Goal: Complete application form: Complete application form

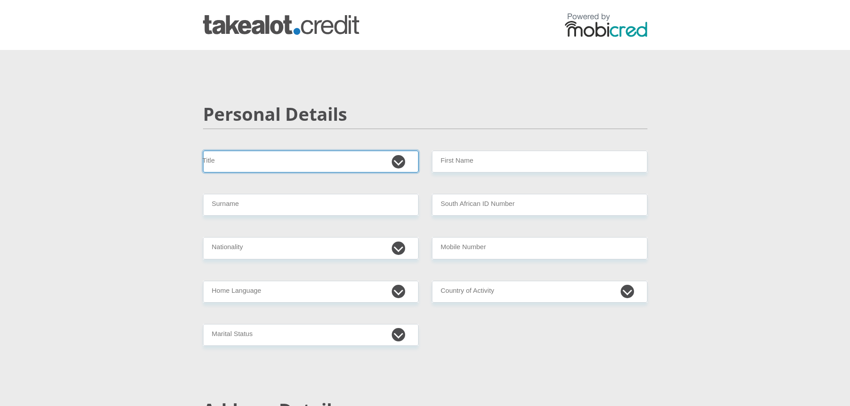
click at [299, 160] on select "Mr Ms Mrs Dr [PERSON_NAME]" at bounding box center [310, 162] width 215 height 22
select select "Mrs"
click at [203, 151] on select "Mr Ms Mrs Dr [PERSON_NAME]" at bounding box center [310, 162] width 215 height 22
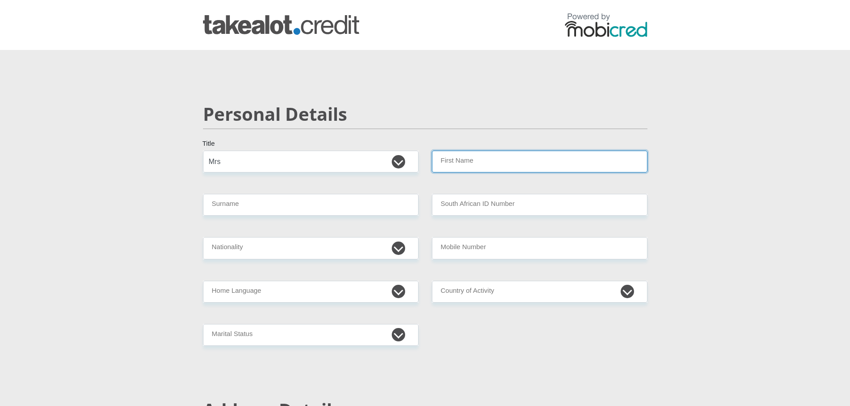
click at [472, 173] on input "First Name" at bounding box center [539, 162] width 215 height 22
type input "Angelique"
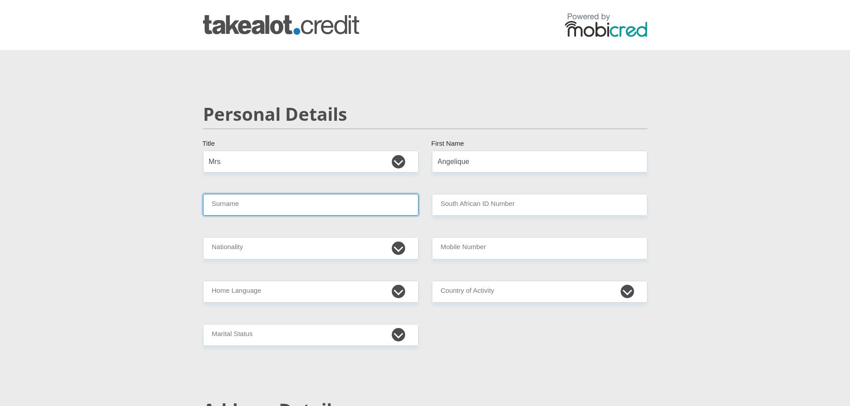
type input "[PERSON_NAME]"
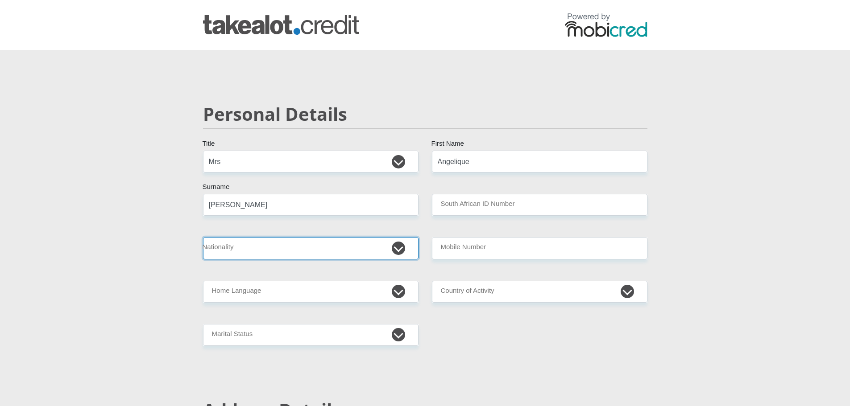
select select "ZAF"
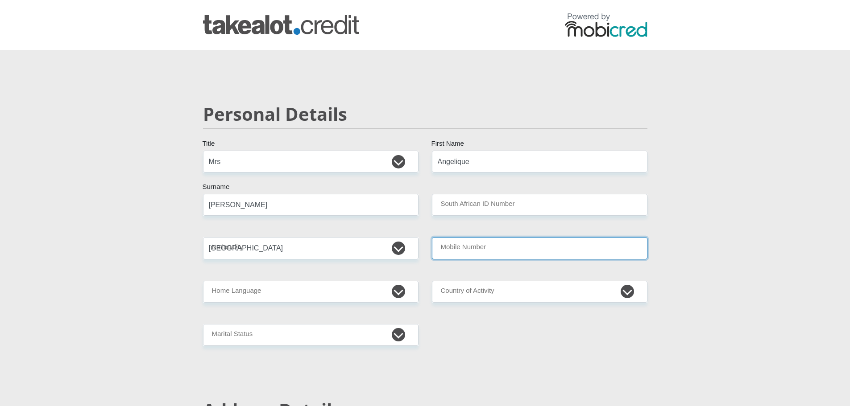
type input "0767544434"
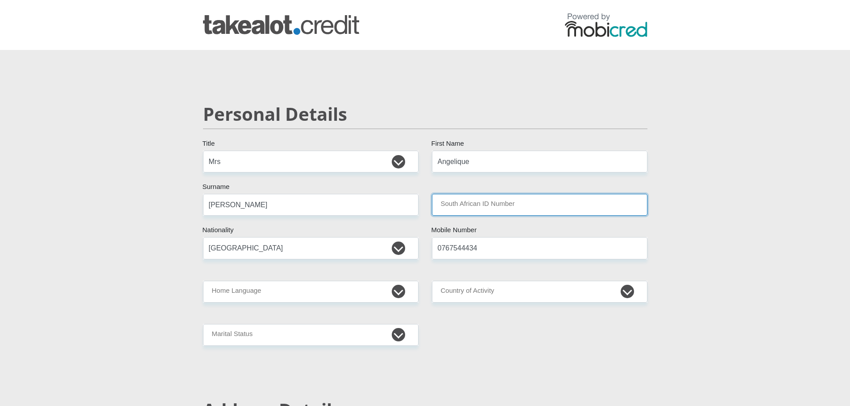
click at [479, 201] on input "South African ID Number" at bounding box center [539, 205] width 215 height 22
type input "8710080072081"
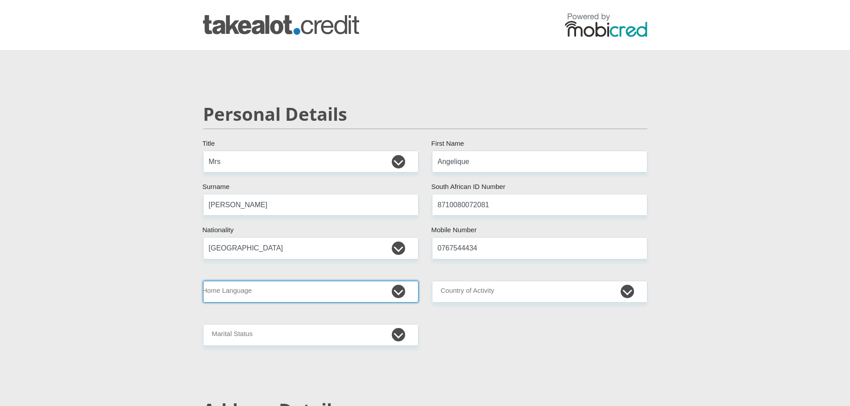
click at [253, 298] on select "Afrikaans English Sepedi South Ndebele Southern Sotho Swati Tsonga Tswana Venda…" at bounding box center [310, 292] width 215 height 22
select select "eng"
click at [203, 281] on select "Afrikaans English Sepedi South Ndebele Southern Sotho Swati Tsonga Tswana Venda…" at bounding box center [310, 292] width 215 height 22
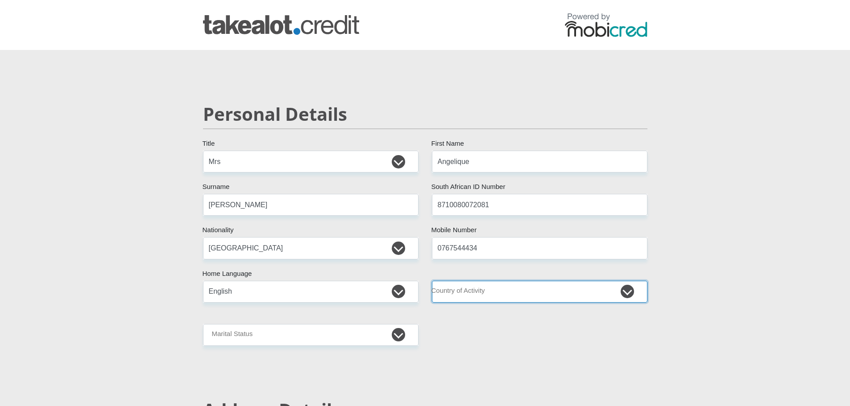
click at [497, 291] on select "[GEOGRAPHIC_DATA] [GEOGRAPHIC_DATA] [GEOGRAPHIC_DATA] [GEOGRAPHIC_DATA] [GEOGRA…" at bounding box center [539, 292] width 215 height 22
select select "ZAF"
click at [432, 281] on select "[GEOGRAPHIC_DATA] [GEOGRAPHIC_DATA] [GEOGRAPHIC_DATA] [GEOGRAPHIC_DATA] [GEOGRA…" at bounding box center [539, 292] width 215 height 22
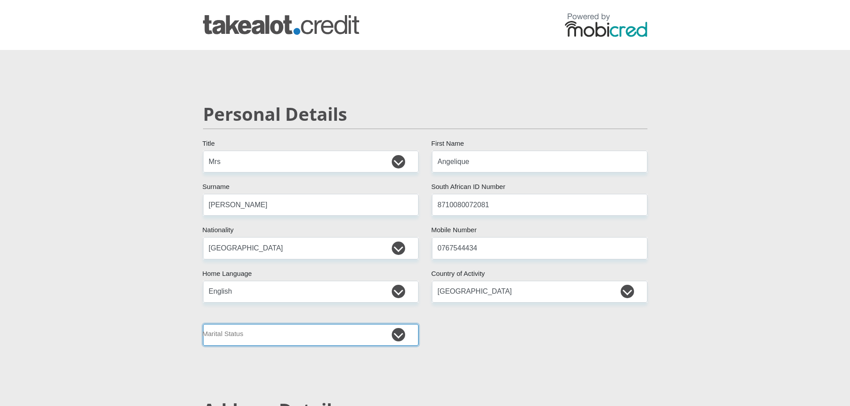
drag, startPoint x: 268, startPoint y: 340, endPoint x: 273, endPoint y: 344, distance: 6.1
click at [268, 340] on select "Married ANC Single Divorced Widowed Married COP or Customary Law" at bounding box center [310, 335] width 215 height 22
select select "5"
click at [203, 324] on select "Married ANC Single Divorced Widowed Married COP or Customary Law" at bounding box center [310, 335] width 215 height 22
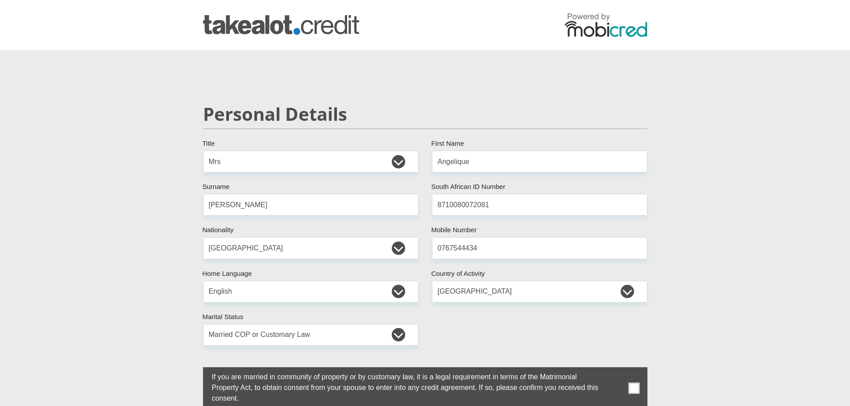
click at [638, 388] on span at bounding box center [633, 388] width 11 height 11
click at [194, 370] on input "checkbox" at bounding box center [194, 370] width 0 height 0
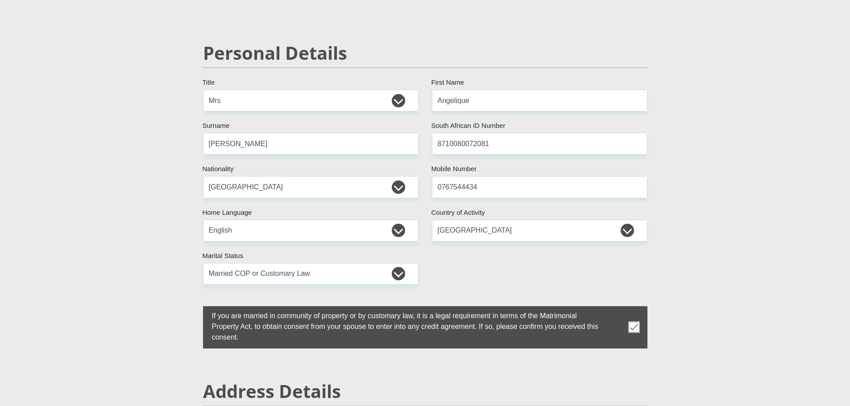
scroll to position [178, 0]
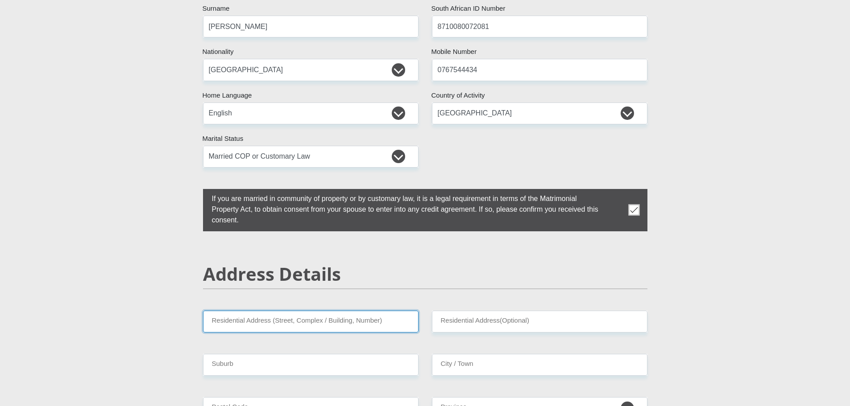
click at [231, 326] on input "Residential Address (Street, Complex / Building, Number)" at bounding box center [310, 322] width 215 height 22
type input "[STREET_ADDRESS]"
type input "[GEOGRAPHIC_DATA]"
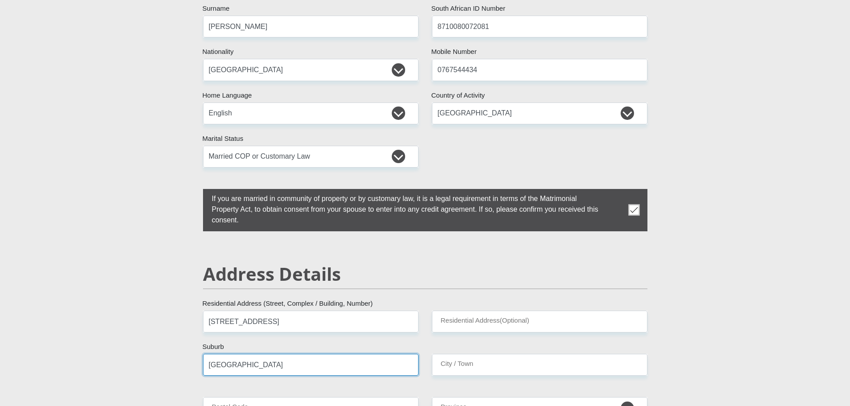
type input "[GEOGRAPHIC_DATA]"
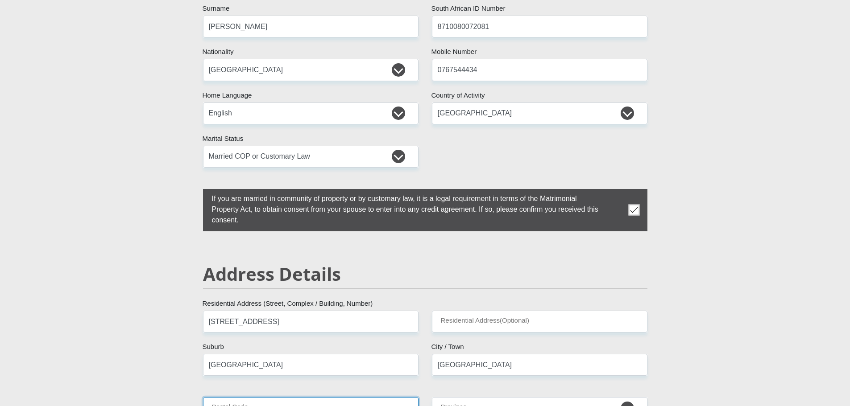
type input "0084"
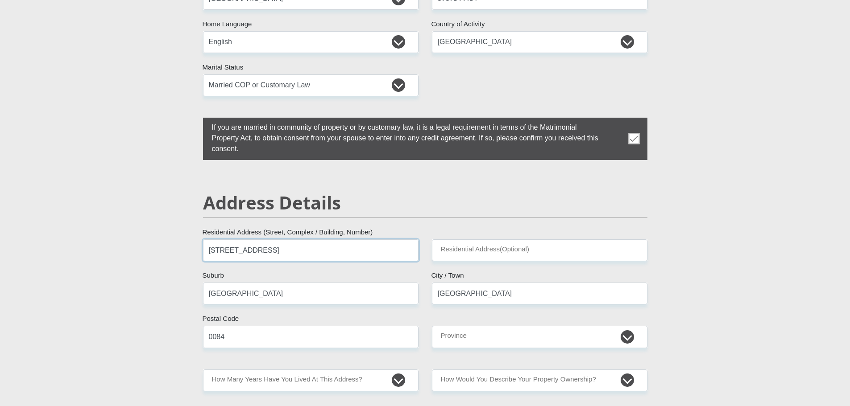
scroll to position [268, 0]
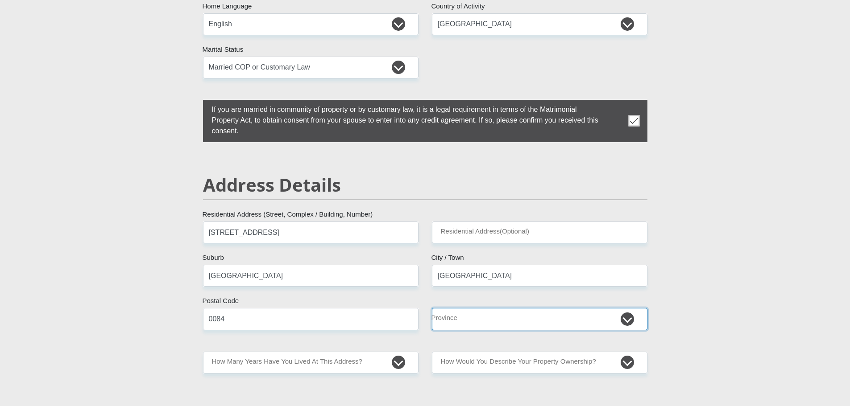
click at [454, 318] on select "Eastern Cape Free State [GEOGRAPHIC_DATA] [GEOGRAPHIC_DATA][DATE] [GEOGRAPHIC_D…" at bounding box center [539, 319] width 215 height 22
select select "Gauteng"
click at [432, 308] on select "Eastern Cape Free State [GEOGRAPHIC_DATA] [GEOGRAPHIC_DATA][DATE] [GEOGRAPHIC_D…" at bounding box center [539, 319] width 215 height 22
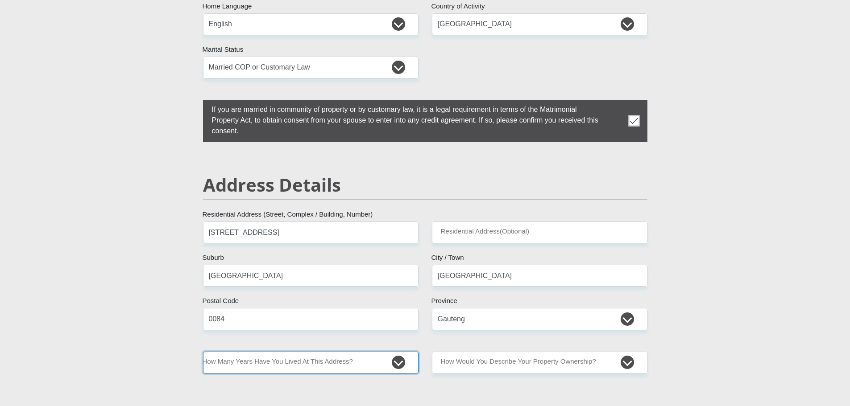
click at [295, 366] on select "less than 1 year 1-3 years 3-5 years 5+ years" at bounding box center [310, 363] width 215 height 22
select select "2"
click at [203, 352] on select "less than 1 year 1-3 years 3-5 years 5+ years" at bounding box center [310, 363] width 215 height 22
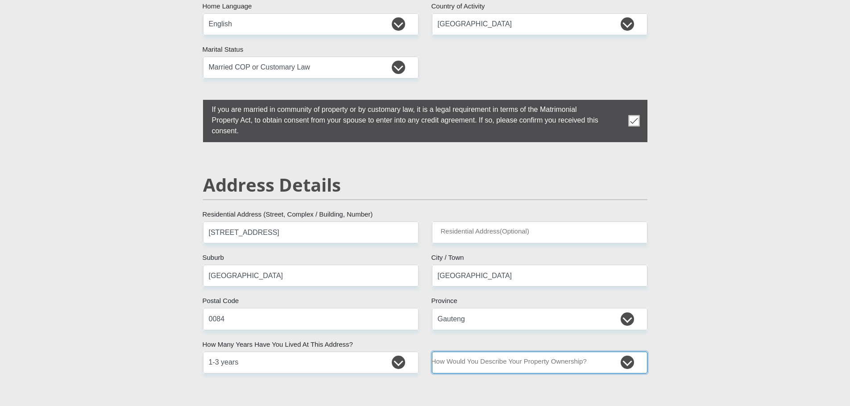
click at [506, 365] on select "Owned Rented Family Owned Company Dwelling" at bounding box center [539, 363] width 215 height 22
select select "Rented"
click at [432, 352] on select "Owned Rented Family Owned Company Dwelling" at bounding box center [539, 363] width 215 height 22
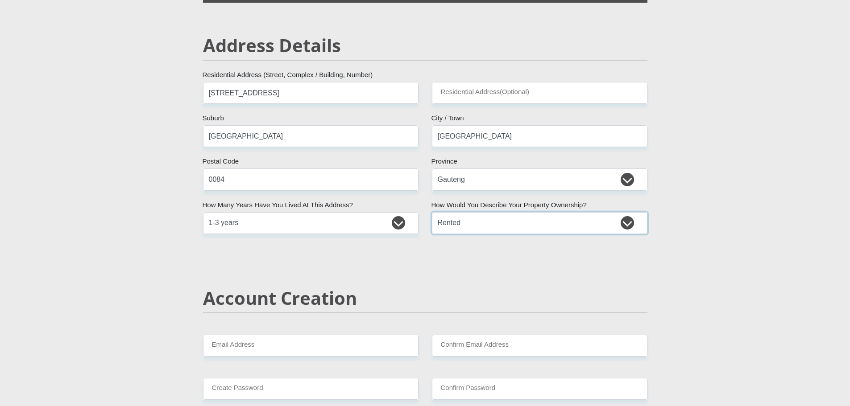
scroll to position [535, 0]
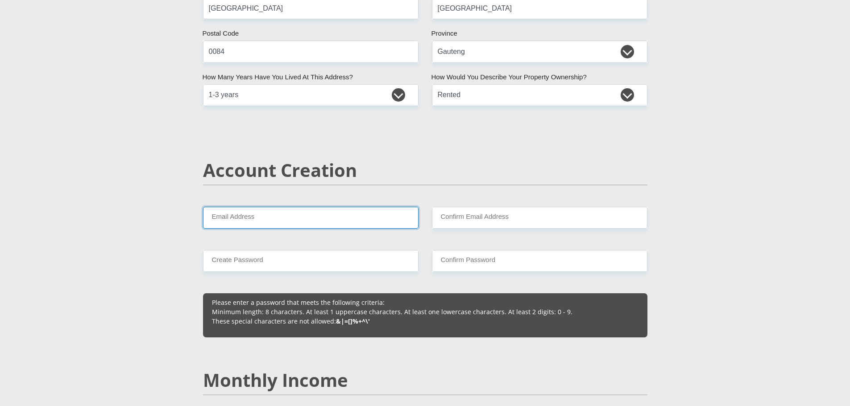
click at [283, 221] on input "Email Address" at bounding box center [310, 218] width 215 height 22
type input "[EMAIL_ADDRESS][DOMAIN_NAME]"
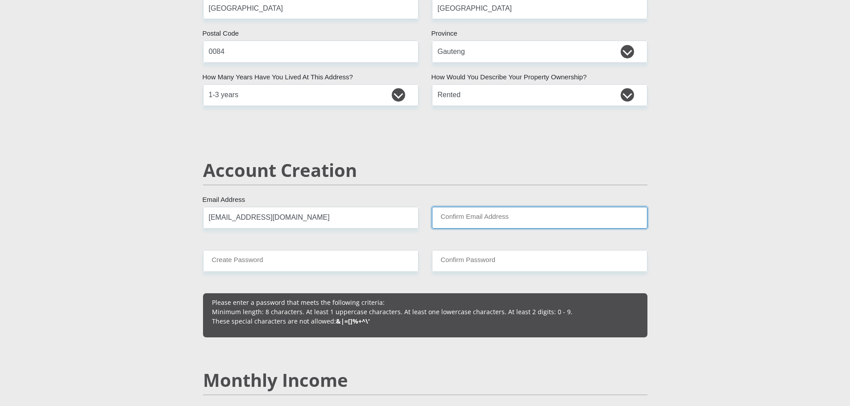
type input "[EMAIL_ADDRESS][DOMAIN_NAME]"
type input "0767544434"
type input "Angelique"
type input "[PERSON_NAME]"
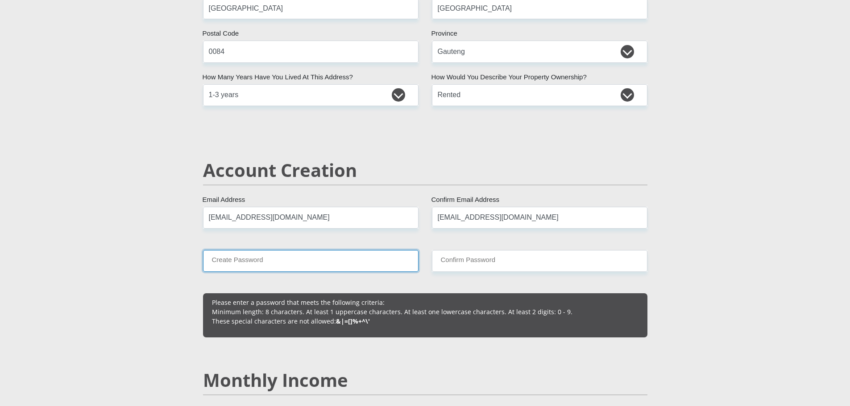
click at [287, 262] on input "Create Password" at bounding box center [310, 261] width 215 height 22
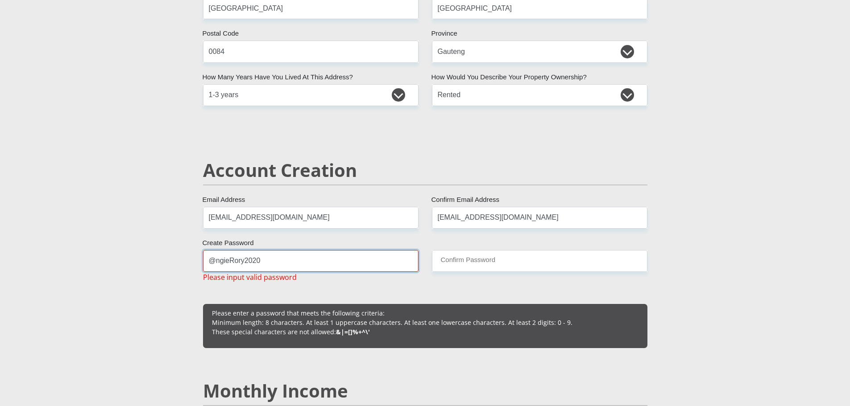
drag, startPoint x: 288, startPoint y: 263, endPoint x: 189, endPoint y: 263, distance: 99.0
type input "Minnaar1!"
click at [462, 263] on input "Confirm Password" at bounding box center [539, 261] width 215 height 22
click at [463, 258] on input "Confirm Password" at bounding box center [539, 261] width 215 height 22
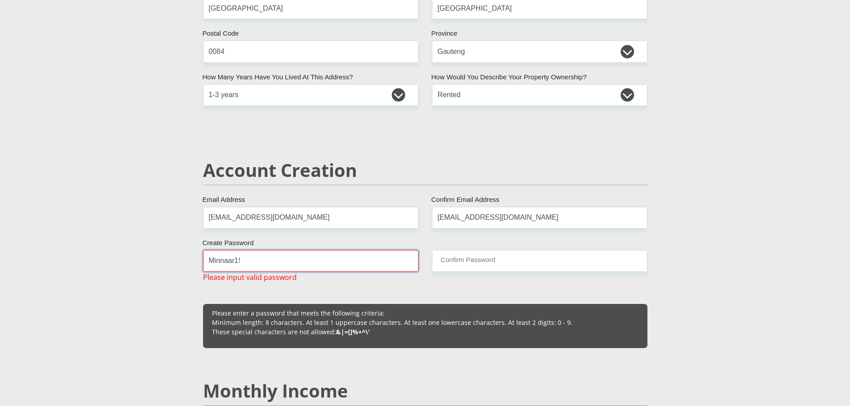
drag, startPoint x: 285, startPoint y: 260, endPoint x: 191, endPoint y: 262, distance: 93.7
click at [279, 262] on input "Create Password" at bounding box center [310, 261] width 215 height 22
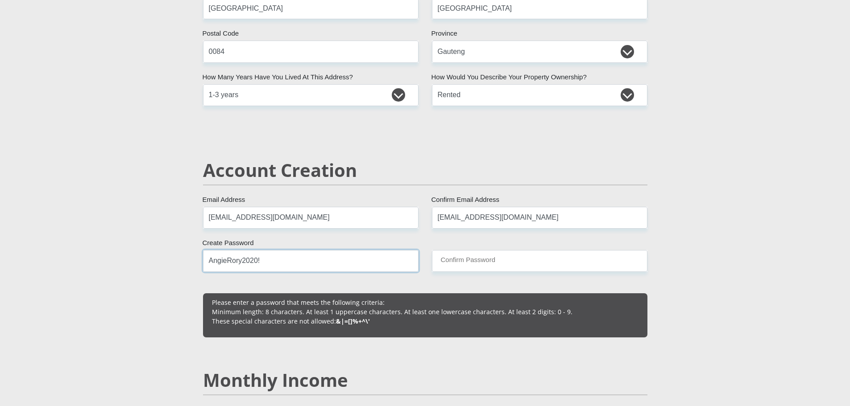
type input "AngieRory2020!"
click at [462, 265] on input "Confirm Password" at bounding box center [539, 261] width 215 height 22
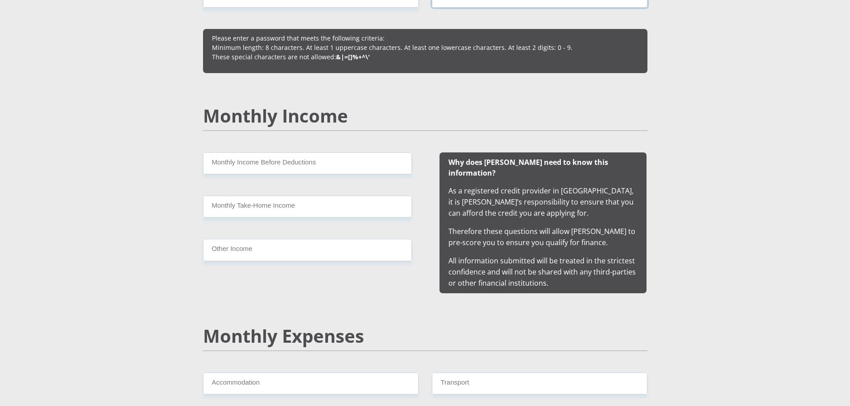
scroll to position [803, 0]
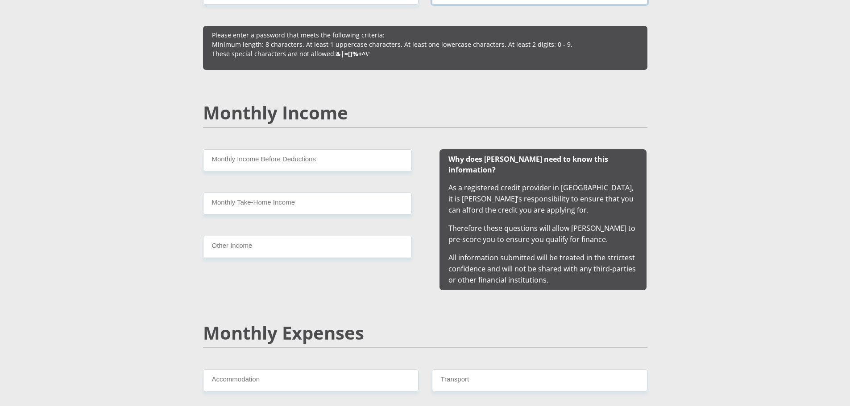
type input "AngieRory2020!"
click at [274, 159] on input "Monthly Income Before Deductions" at bounding box center [307, 160] width 209 height 22
type input "16500"
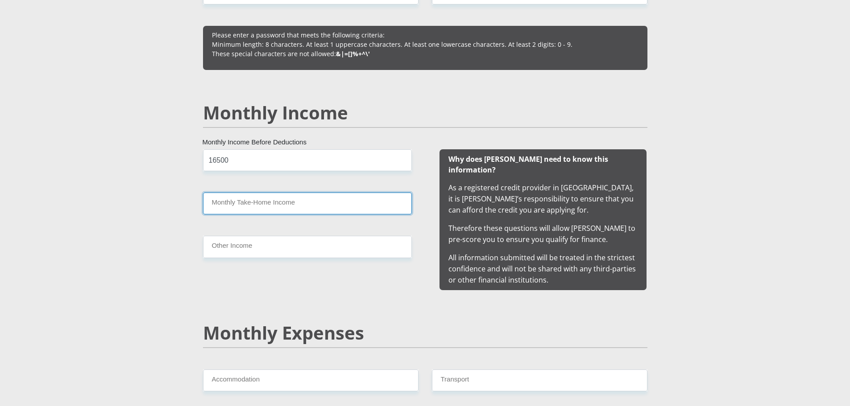
click at [280, 204] on input "Monthly Take-Home Income" at bounding box center [307, 204] width 209 height 22
type input "14500"
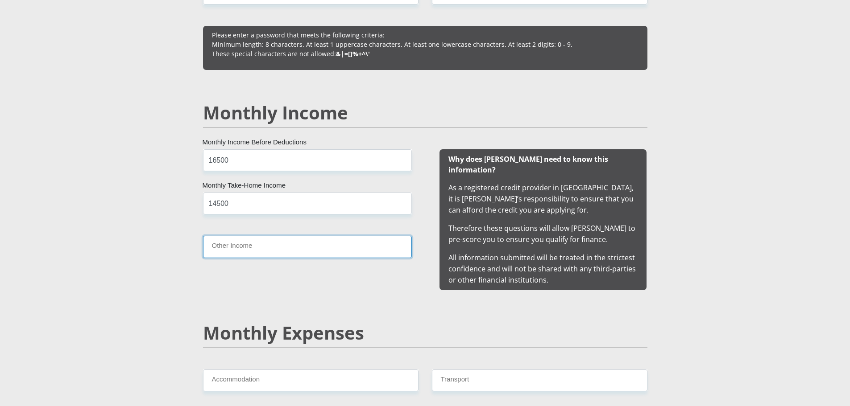
click at [279, 245] on input "Other Income" at bounding box center [307, 247] width 209 height 22
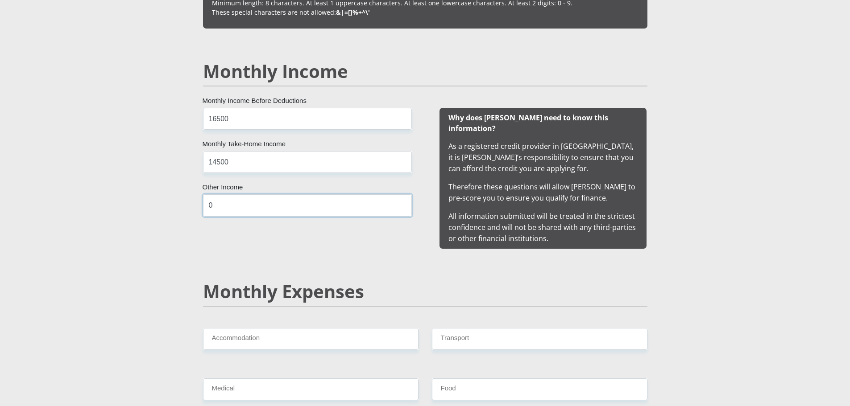
scroll to position [981, 0]
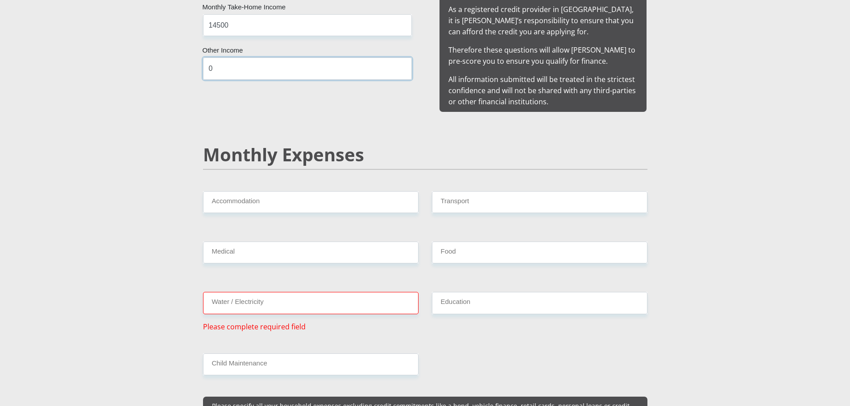
type input "0"
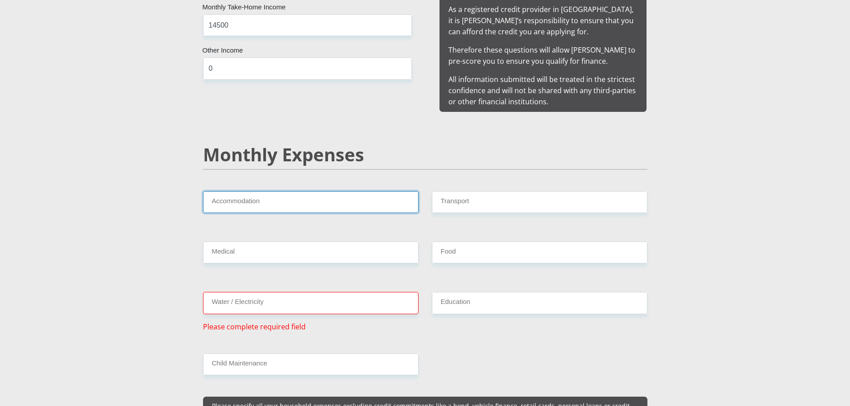
click at [376, 193] on input "Accommodation" at bounding box center [310, 202] width 215 height 22
type input "10500"
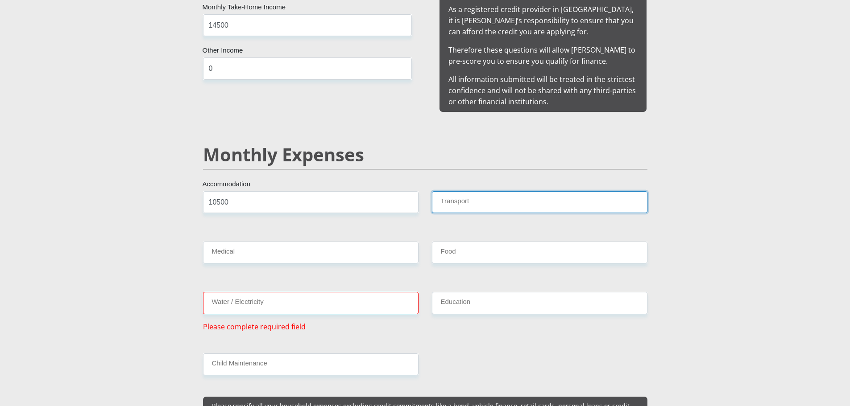
click at [454, 191] on input "Transport" at bounding box center [539, 202] width 215 height 22
type input "400"
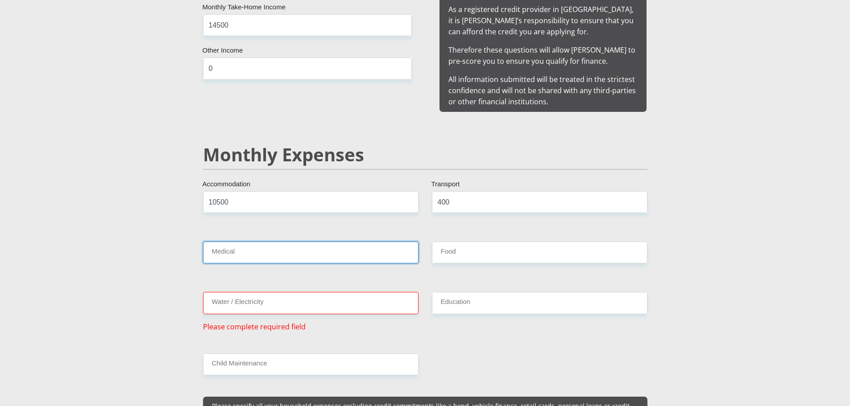
click at [333, 242] on input "Medical" at bounding box center [310, 253] width 215 height 22
type input "745"
click at [262, 292] on input "Water / Electricity" at bounding box center [310, 303] width 215 height 22
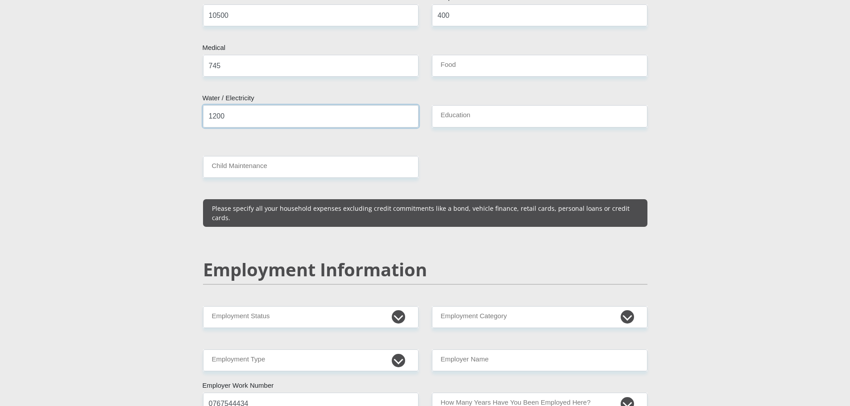
scroll to position [1249, 0]
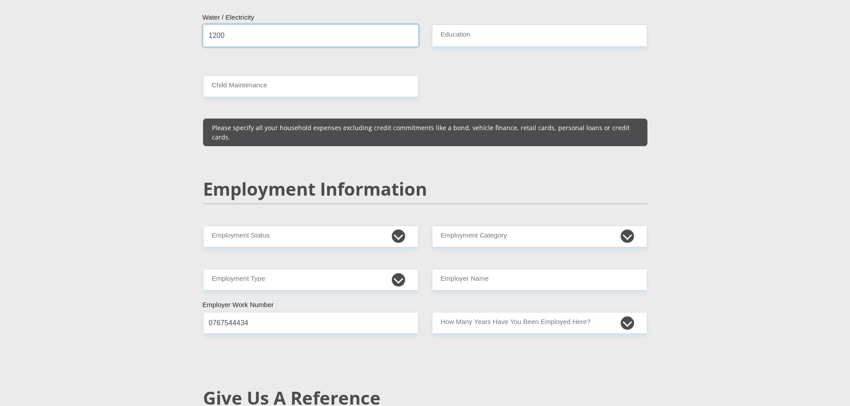
type input "1200"
drag, startPoint x: 245, startPoint y: 209, endPoint x: 249, endPoint y: 206, distance: 5.1
click at [245, 226] on select "Permanent/Full-time Part-time/Casual [DEMOGRAPHIC_DATA] Worker Self-Employed Ho…" at bounding box center [310, 237] width 215 height 22
select select "1"
click at [203, 226] on select "Permanent/Full-time Part-time/Casual [DEMOGRAPHIC_DATA] Worker Self-Employed Ho…" at bounding box center [310, 237] width 215 height 22
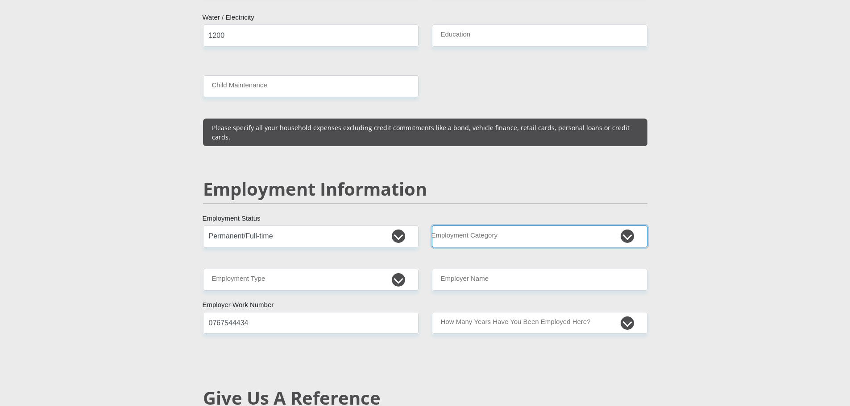
click at [487, 226] on select "AGRICULTURE ALCOHOL & TOBACCO CONSTRUCTION MATERIALS METALLURGY EQUIPMENT FOR R…" at bounding box center [539, 237] width 215 height 22
select select "18"
click at [432, 226] on select "AGRICULTURE ALCOHOL & TOBACCO CONSTRUCTION MATERIALS METALLURGY EQUIPMENT FOR R…" at bounding box center [539, 237] width 215 height 22
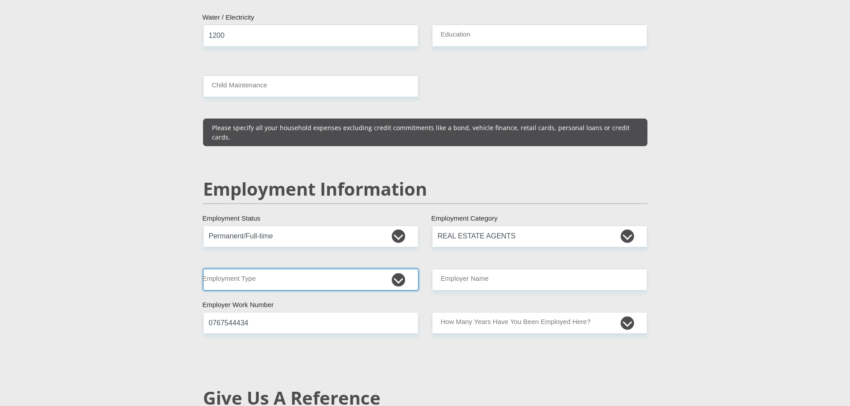
click at [268, 269] on select "College/Lecturer Craft Seller Creative Driver Executive Farmer Forces - Non Com…" at bounding box center [310, 280] width 215 height 22
click at [126, 255] on section "Personal Details Mr Ms Mrs Dr [PERSON_NAME] Title [PERSON_NAME] First Name [PER…" at bounding box center [425, 202] width 850 height 2802
click at [273, 269] on select "College/Lecturer Craft Seller Creative Driver Executive Farmer Forces - Non Com…" at bounding box center [310, 280] width 215 height 22
select select "Office Staff/Clerk"
click at [203, 269] on select "College/Lecturer Craft Seller Creative Driver Executive Farmer Forces - Non Com…" at bounding box center [310, 280] width 215 height 22
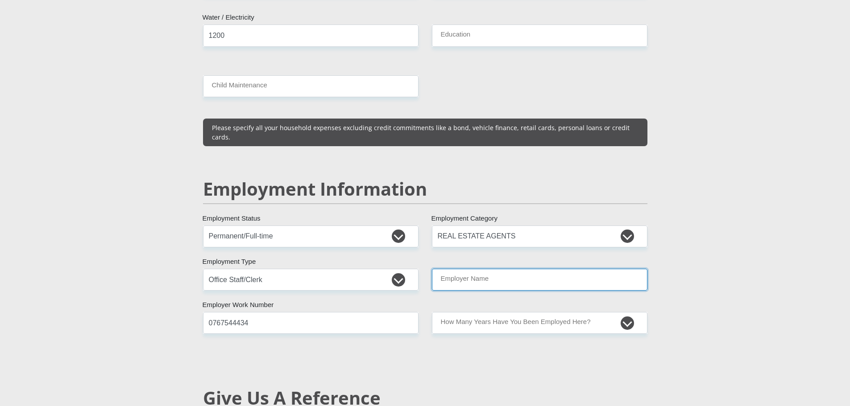
click at [473, 269] on input "Employer Name" at bounding box center [539, 280] width 215 height 22
type input "FirstPropertyTrust"
drag, startPoint x: 277, startPoint y: 311, endPoint x: 197, endPoint y: 306, distance: 79.5
click at [197, 312] on div "0767544434 Employer Work Number Please input valid contact number" at bounding box center [310, 323] width 229 height 22
type input "0123411100"
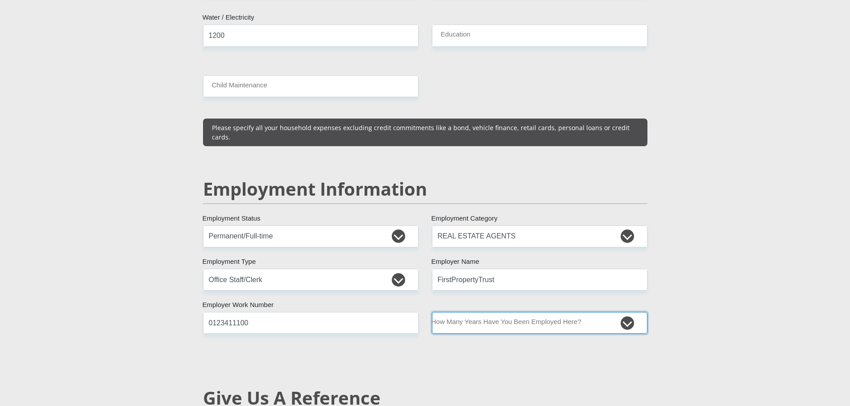
click at [498, 312] on select "less than 1 year 1-3 years 3-5 years 5+ years" at bounding box center [539, 323] width 215 height 22
select select "48"
click at [432, 312] on select "less than 1 year 1-3 years 3-5 years 5+ years" at bounding box center [539, 323] width 215 height 22
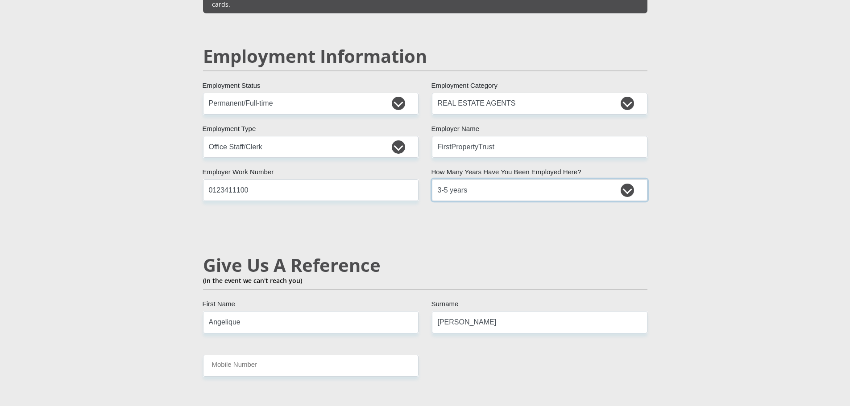
scroll to position [1383, 0]
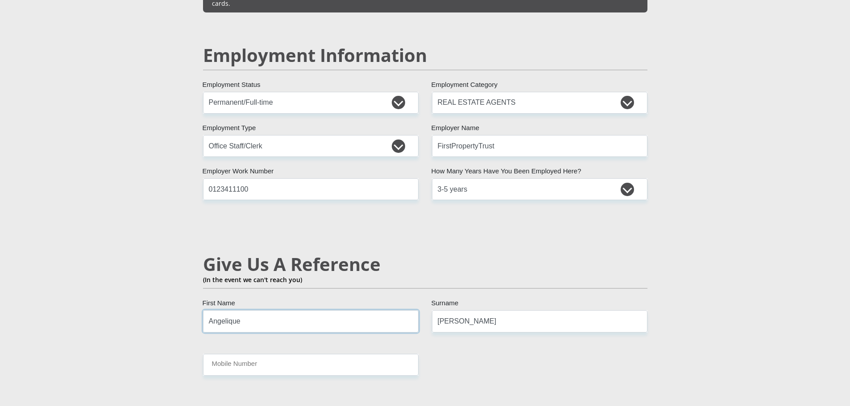
drag, startPoint x: 250, startPoint y: 298, endPoint x: 201, endPoint y: 299, distance: 48.6
click at [201, 311] on div "[PERSON_NAME] First Name" at bounding box center [310, 322] width 229 height 22
type input "[PERSON_NAME]"
click at [244, 354] on input "Mobile Number" at bounding box center [310, 365] width 215 height 22
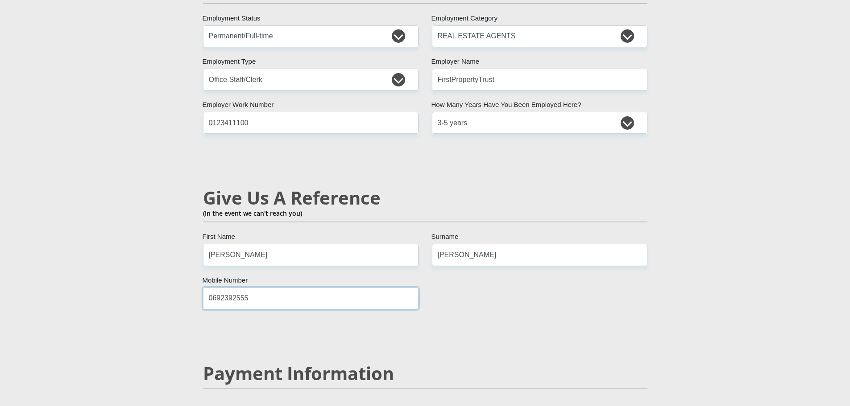
scroll to position [1606, 0]
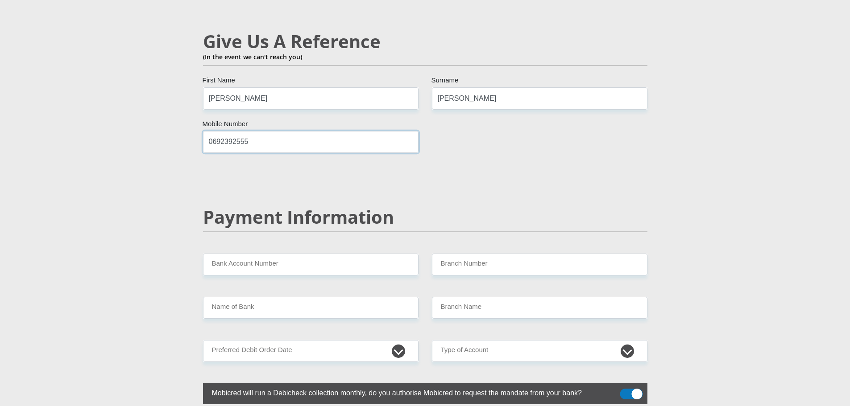
type input "0692392555"
click at [315, 254] on input "Bank Account Number" at bounding box center [310, 265] width 215 height 22
type input "13006082040"
click at [475, 254] on input "Branch Number" at bounding box center [539, 265] width 215 height 22
type input "679000"
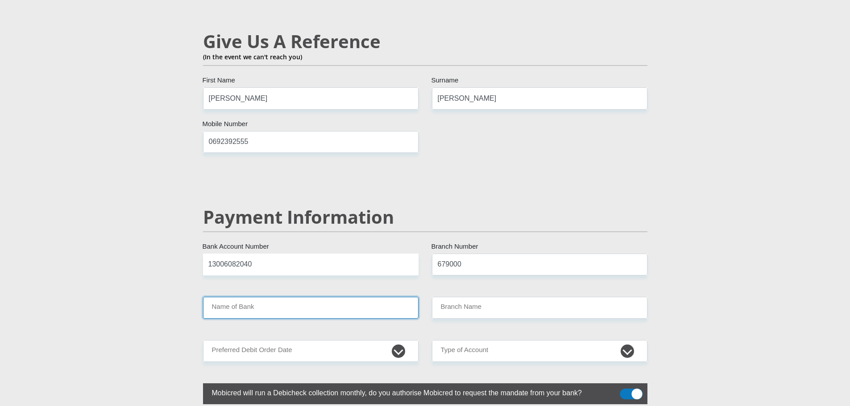
click at [278, 297] on input "Name of Bank" at bounding box center [310, 308] width 215 height 22
type input "DISCOVERY BANK LTD"
type input "DISCOVERY UNIVERSAL BRANCH"
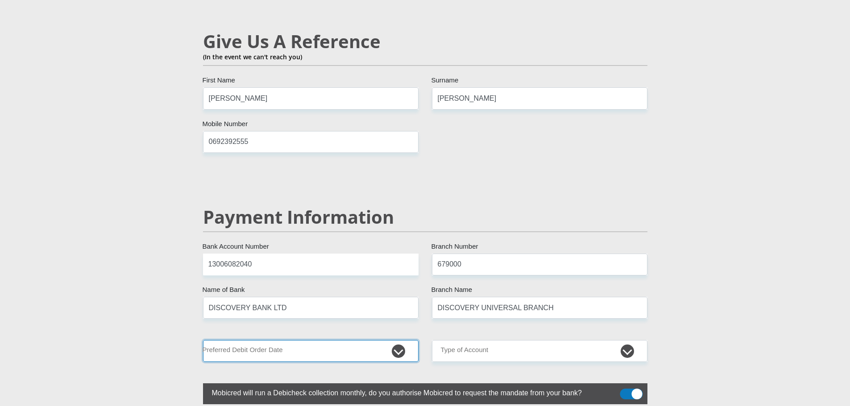
click at [293, 340] on select "1st 2nd 3rd 4th 5th 7th 18th 19th 20th 21st 22nd 23rd 24th 25th 26th 27th 28th …" at bounding box center [310, 351] width 215 height 22
select select "27"
click at [203, 340] on select "1st 2nd 3rd 4th 5th 7th 18th 19th 20th 21st 22nd 23rd 24th 25th 26th 27th 28th …" at bounding box center [310, 351] width 215 height 22
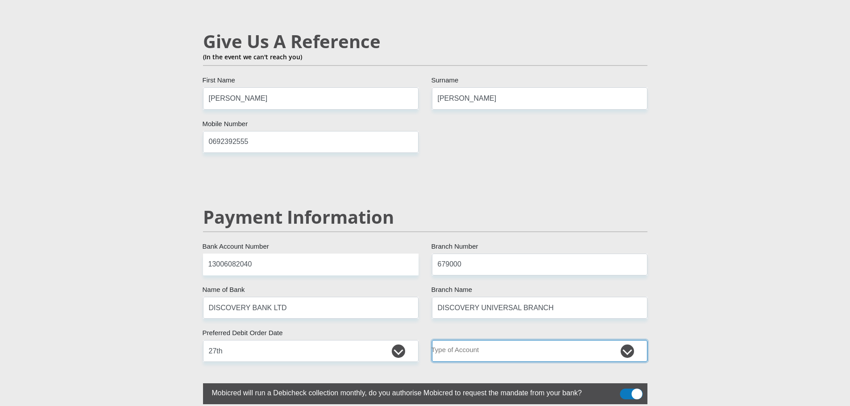
click at [485, 340] on select "Cheque Savings" at bounding box center [539, 351] width 215 height 22
select select "CUR"
click at [432, 340] on select "Cheque Savings" at bounding box center [539, 351] width 215 height 22
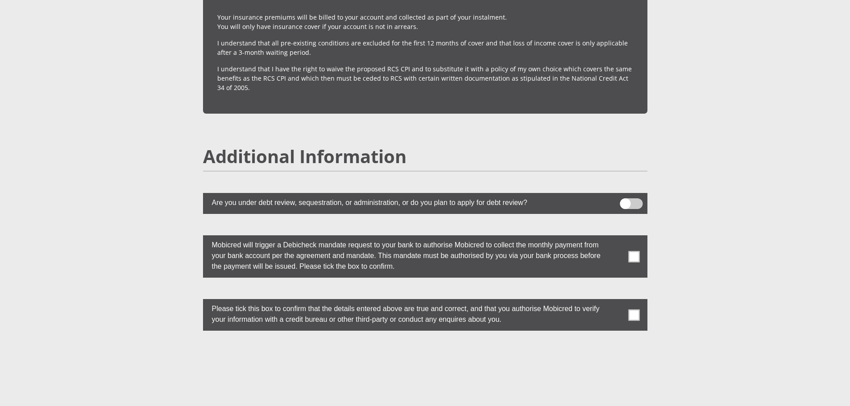
scroll to position [2364, 0]
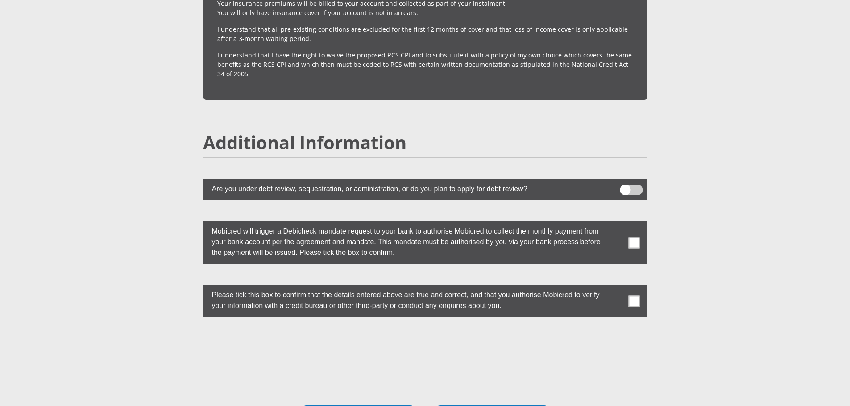
click at [635, 185] on span at bounding box center [631, 190] width 23 height 11
click at [625, 187] on input "checkbox" at bounding box center [625, 187] width 0 height 0
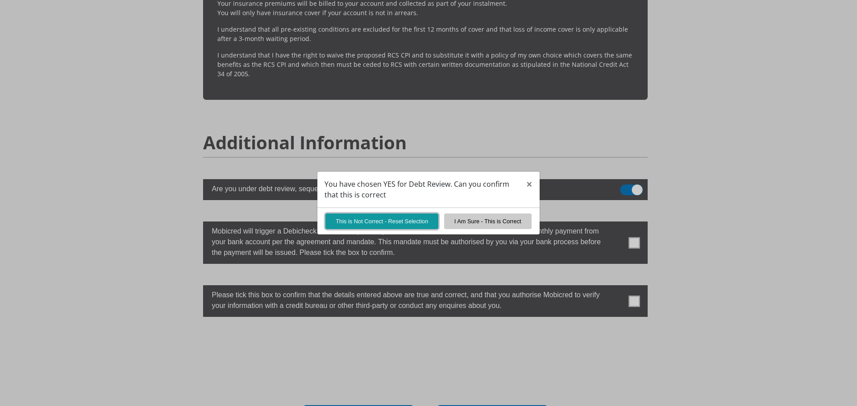
click at [377, 221] on button "This is Not Correct - Reset Selection" at bounding box center [381, 222] width 113 height 16
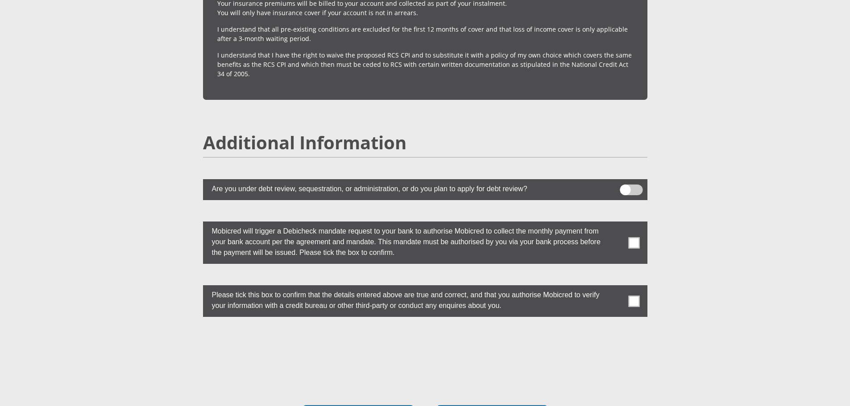
click at [636, 237] on span at bounding box center [633, 242] width 11 height 11
click at [616, 224] on input "checkbox" at bounding box center [616, 224] width 0 height 0
click at [631, 296] on span at bounding box center [633, 301] width 11 height 11
click at [616, 288] on input "checkbox" at bounding box center [616, 288] width 0 height 0
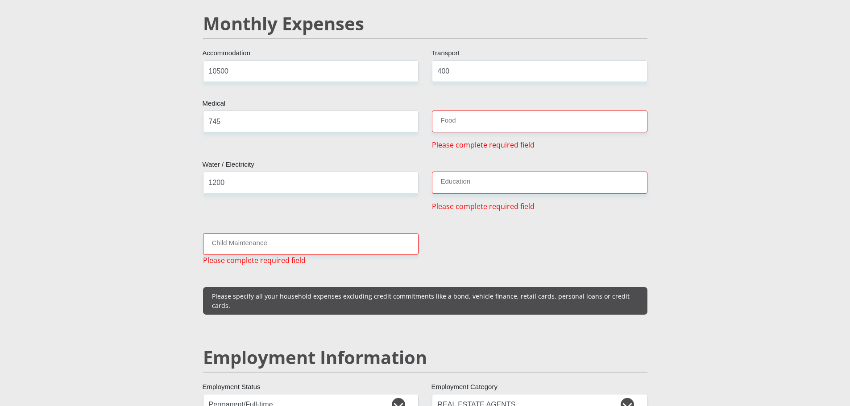
scroll to position [1108, 0]
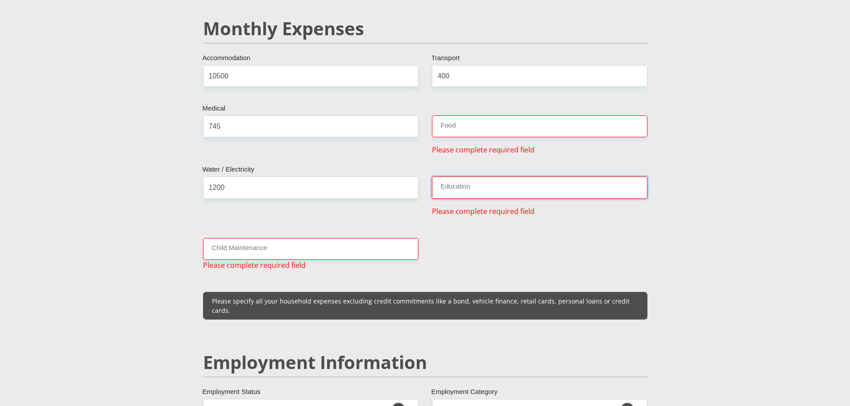
click at [462, 180] on input "Education" at bounding box center [539, 188] width 215 height 22
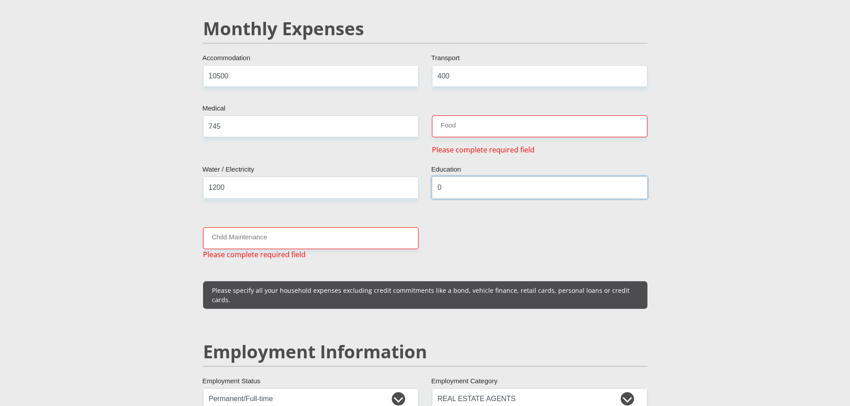
type input "0"
click at [460, 116] on input "Food" at bounding box center [539, 127] width 215 height 22
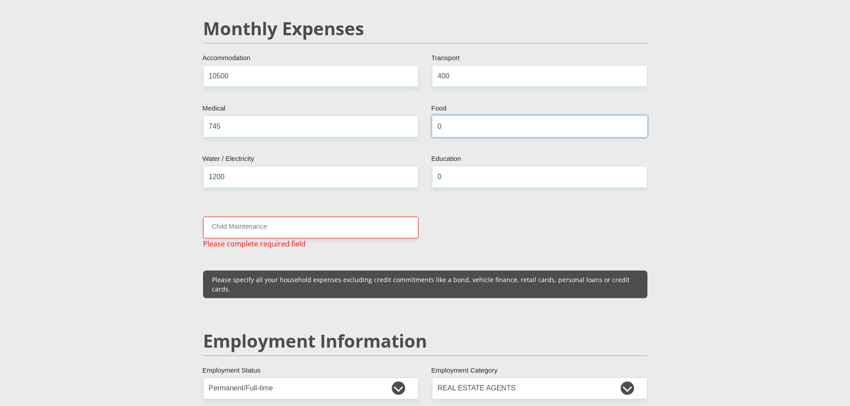
type input "0"
click at [253, 217] on input "Child Maintenance" at bounding box center [310, 228] width 215 height 22
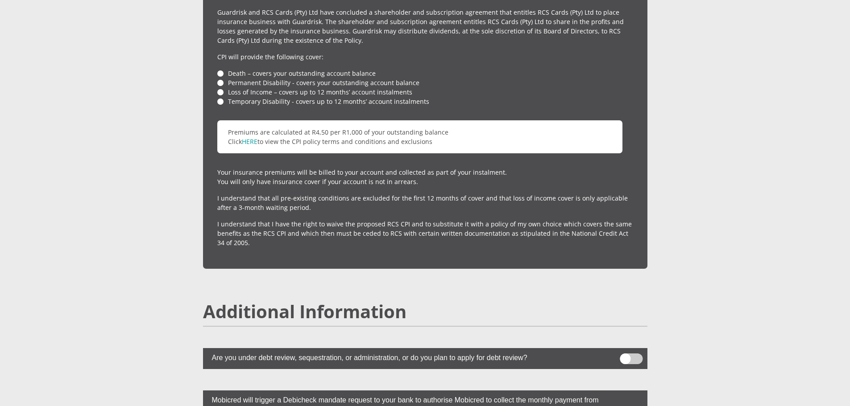
scroll to position [2476, 0]
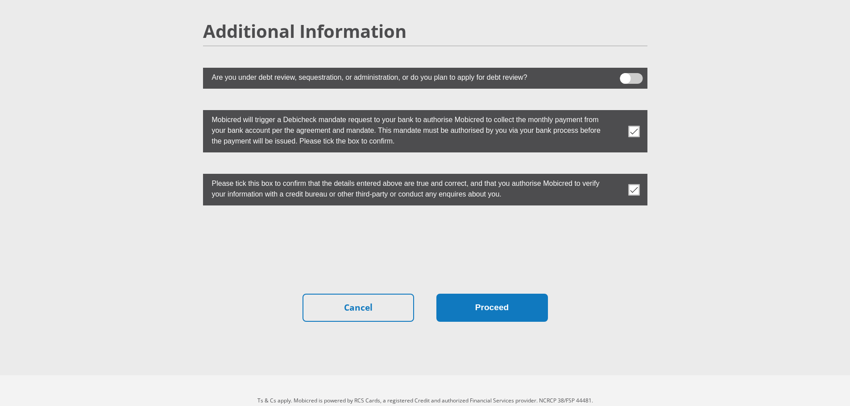
type input "0"
click at [495, 298] on button "Proceed" at bounding box center [492, 308] width 112 height 28
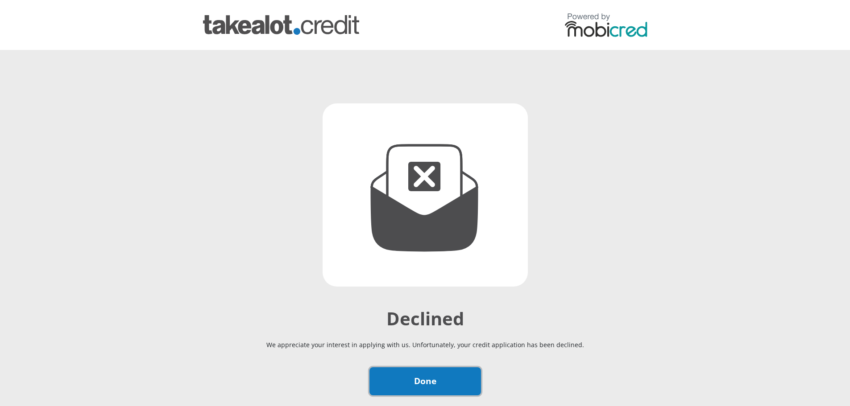
click at [444, 382] on link "Done" at bounding box center [425, 382] width 112 height 28
